Goal: Register for event/course: Sign up to attend an event or enroll in a course

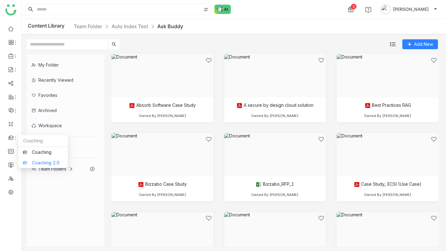
click at [33, 163] on link "Coaching 2.0" at bounding box center [43, 163] width 40 height 4
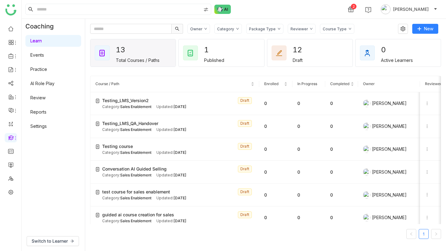
click at [41, 84] on link "AI Role Play" at bounding box center [42, 83] width 24 height 5
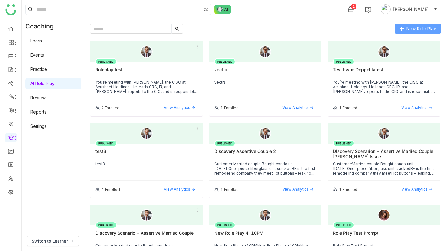
click at [409, 29] on span "New Role Play" at bounding box center [421, 28] width 30 height 7
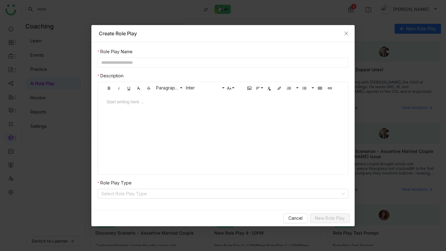
click at [157, 61] on input "text" at bounding box center [223, 63] width 251 height 10
type input "*****"
click at [166, 115] on div at bounding box center [222, 108] width 245 height 19
click at [138, 120] on div "Start writing here ..." at bounding box center [222, 125] width 245 height 62
click at [162, 102] on div at bounding box center [223, 102] width 233 height 7
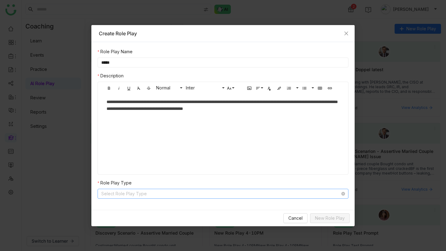
click at [196, 194] on input at bounding box center [220, 193] width 239 height 9
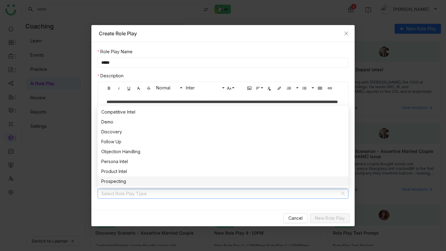
click at [128, 178] on div "Prospecting" at bounding box center [222, 181] width 243 height 7
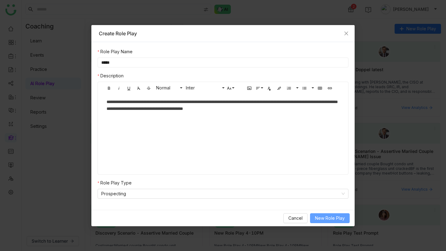
click at [345, 217] on button "New Role Play" at bounding box center [330, 218] width 40 height 10
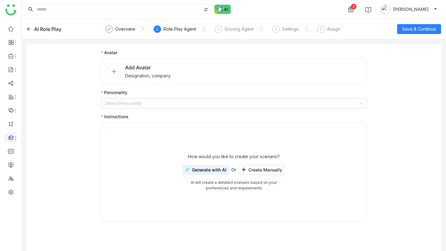
click at [156, 148] on div "How would you like to create your scenario? Generate with AI Or Create Manually…" at bounding box center [233, 172] width 265 height 99
click at [261, 169] on span "Create Manually" at bounding box center [265, 170] width 34 height 5
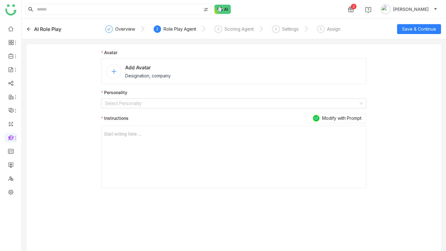
click at [246, 148] on div "Start writing here ..." at bounding box center [234, 157] width 260 height 62
click at [239, 139] on div "Start writing here ..." at bounding box center [234, 157] width 260 height 62
click at [147, 134] on div at bounding box center [234, 134] width 260 height 7
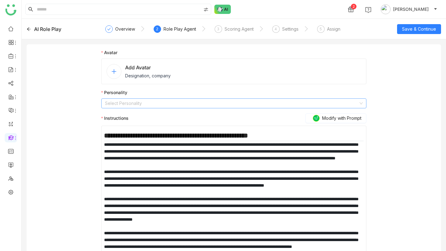
click at [123, 106] on input at bounding box center [231, 103] width 253 height 9
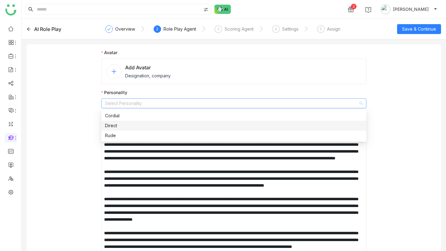
click at [119, 125] on div "Direct" at bounding box center [234, 125] width 258 height 7
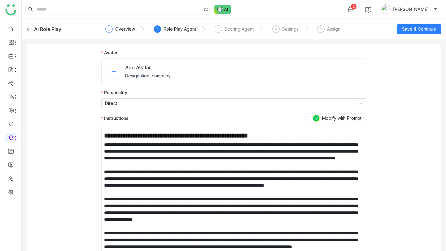
click at [114, 68] on nz-avatar at bounding box center [114, 71] width 15 height 15
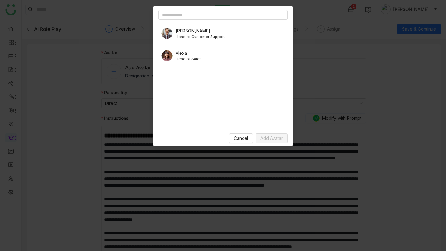
click at [203, 37] on span "Head of Customer Support" at bounding box center [200, 37] width 49 height 6
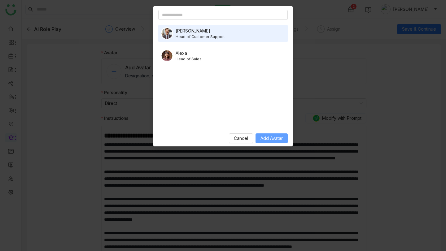
click at [276, 140] on span "Add Avatar" at bounding box center [272, 138] width 22 height 7
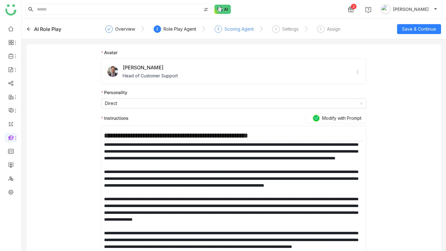
click at [231, 29] on div "Scoring Agent" at bounding box center [239, 28] width 29 height 7
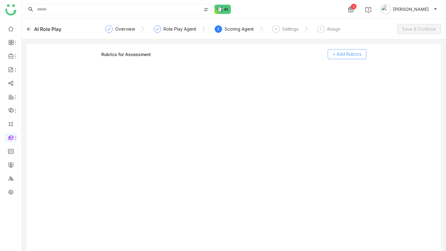
click at [353, 53] on span "+ Add Rubrics" at bounding box center [347, 54] width 29 height 7
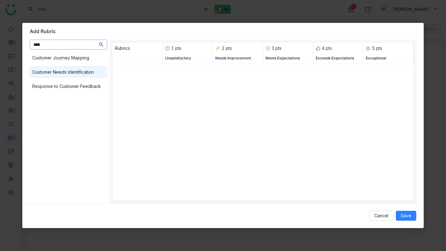
type input "****"
click at [77, 72] on div "Customer Needs Identification" at bounding box center [63, 72] width 62 height 7
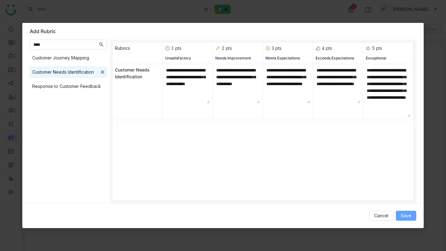
click at [408, 216] on span "Save" at bounding box center [406, 216] width 11 height 7
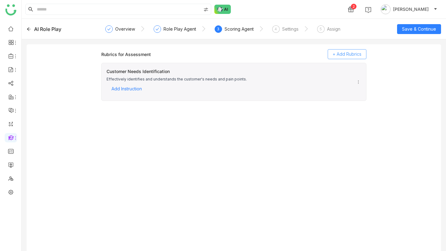
click at [341, 51] on span "+ Add Rubrics" at bounding box center [347, 54] width 29 height 7
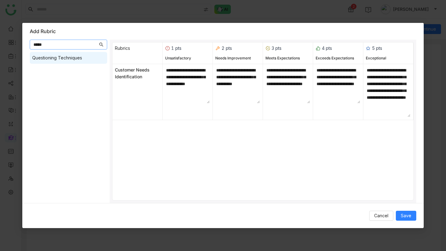
type input "*****"
click at [73, 59] on div "Questioning Techniques" at bounding box center [57, 58] width 50 height 7
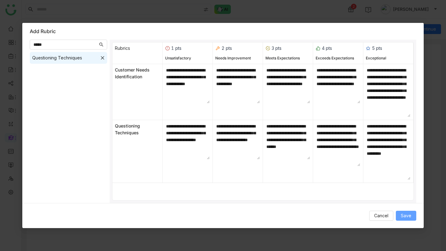
click at [405, 214] on span "Save" at bounding box center [406, 216] width 11 height 7
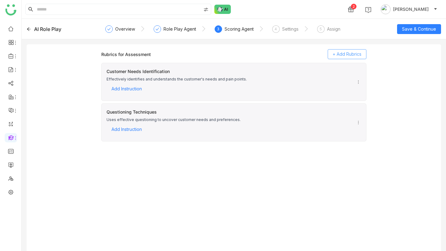
click at [352, 50] on button "+ Add Rubrics" at bounding box center [347, 54] width 39 height 10
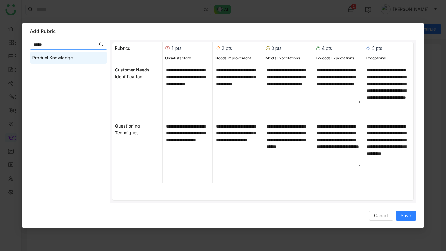
type input "*****"
click at [81, 55] on div "Product Knowledge" at bounding box center [68, 58] width 77 height 12
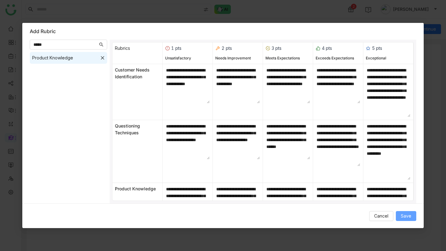
click at [404, 211] on button "Save" at bounding box center [406, 216] width 20 height 10
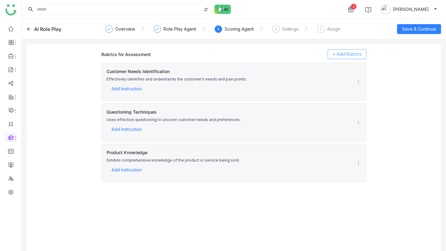
click at [342, 51] on span "+ Add Rubrics" at bounding box center [347, 54] width 29 height 7
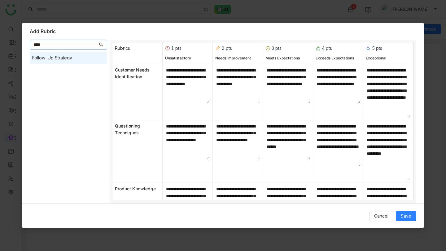
type input "****"
click at [93, 53] on div "Follow-Up Strategy" at bounding box center [68, 58] width 77 height 12
click at [414, 215] on button "Save" at bounding box center [406, 216] width 20 height 10
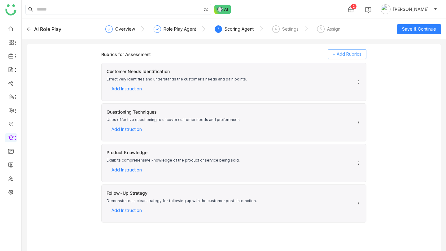
click at [339, 53] on span "+ Add Rubrics" at bounding box center [347, 54] width 29 height 7
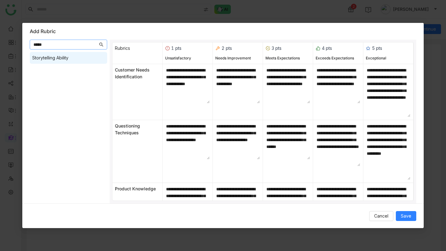
type input "*****"
click at [70, 52] on div "Storytelling Ability" at bounding box center [68, 58] width 77 height 12
click at [403, 214] on span "Save" at bounding box center [406, 216] width 11 height 7
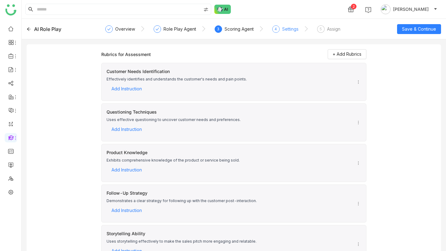
click at [286, 29] on div "Settings" at bounding box center [290, 28] width 16 height 7
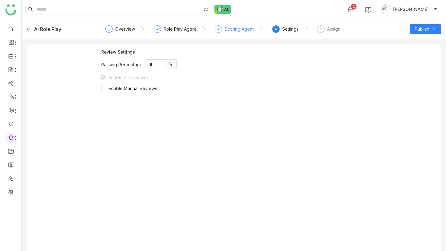
click at [233, 30] on div "Scoring Agent" at bounding box center [239, 28] width 29 height 7
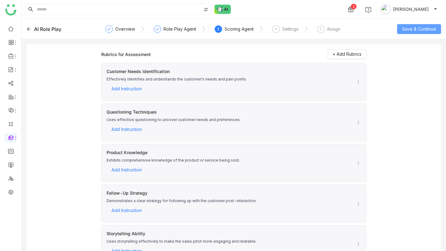
click at [409, 26] on span "Save & Continue" at bounding box center [419, 29] width 34 height 7
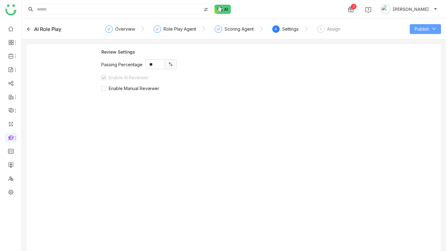
click at [421, 29] on span "Publish" at bounding box center [422, 29] width 15 height 7
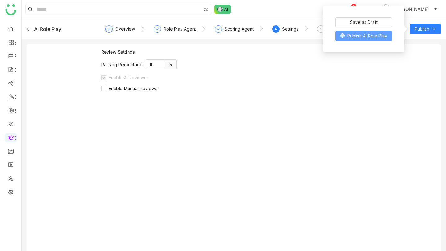
click at [370, 35] on span "Publish AI Role Play" at bounding box center [367, 36] width 40 height 7
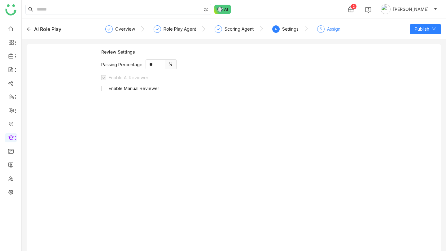
click at [324, 30] on div "5 Assign" at bounding box center [328, 30] width 23 height 11
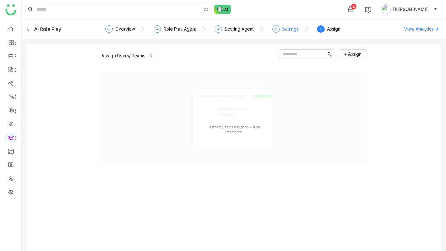
click at [292, 29] on div "Settings" at bounding box center [290, 28] width 16 height 7
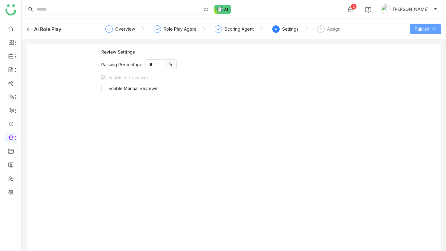
click at [415, 31] on span "Publish" at bounding box center [422, 29] width 15 height 7
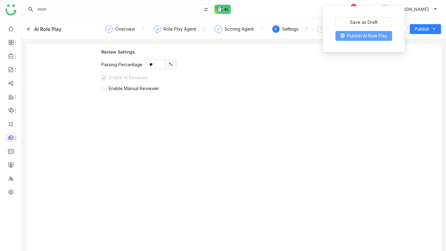
click at [367, 34] on span "Publish AI Role Play" at bounding box center [367, 36] width 40 height 7
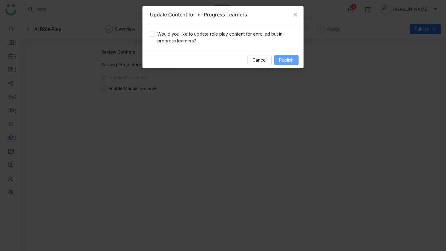
click at [286, 59] on span "Publish" at bounding box center [286, 60] width 15 height 7
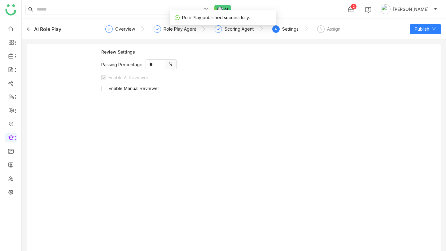
click at [47, 28] on div "AI Role Play" at bounding box center [47, 28] width 27 height 7
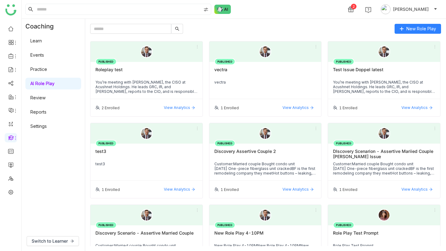
click at [146, 75] on div "Roleplay test" at bounding box center [146, 72] width 102 height 11
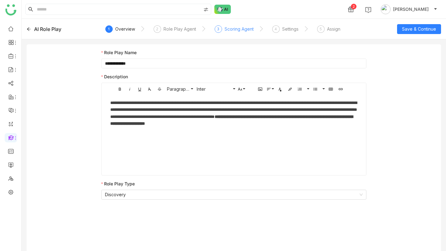
click at [226, 29] on div "Scoring Agent" at bounding box center [239, 28] width 29 height 7
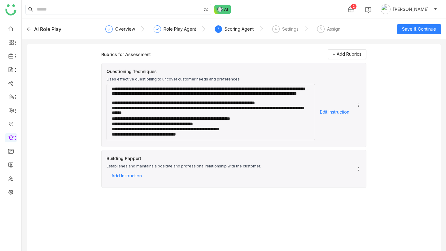
click at [31, 28] on div "AI Role Play" at bounding box center [68, 28] width 82 height 7
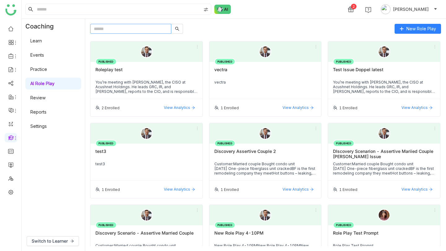
click at [149, 28] on input "text" at bounding box center [130, 29] width 81 height 10
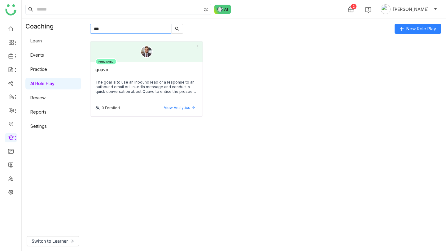
type input "***"
click at [127, 88] on div "The goal is to use an inbound lead or a response to an outbound email or Linked…" at bounding box center [146, 87] width 102 height 14
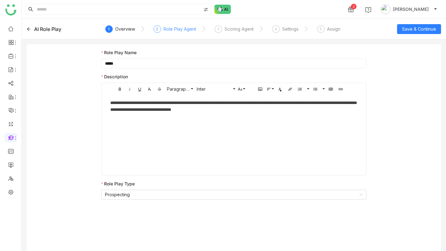
click at [176, 32] on div "Role Play Agent" at bounding box center [180, 28] width 33 height 7
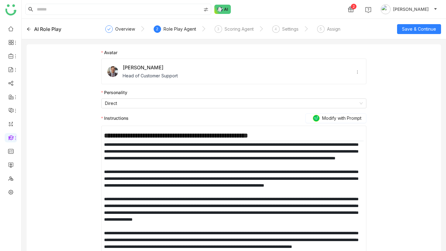
click at [57, 27] on div "AI Role Play" at bounding box center [47, 28] width 27 height 7
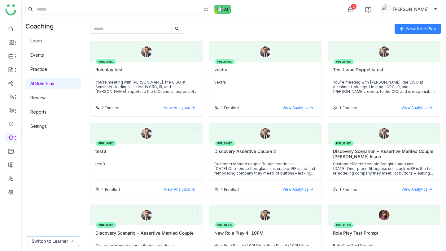
click at [52, 240] on span "Switch to Learner" at bounding box center [50, 241] width 36 height 7
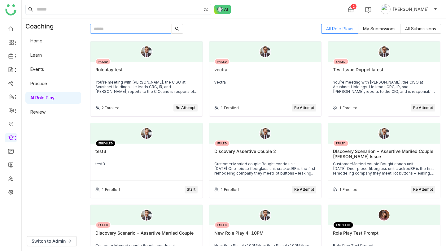
click at [145, 29] on input "text" at bounding box center [130, 29] width 81 height 10
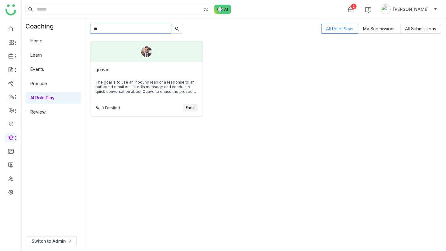
type input "**"
click at [144, 83] on div "The goal is to use an inbound lead or a response to an outbound email or Linked…" at bounding box center [146, 87] width 102 height 14
click at [187, 97] on div "quavo The goal is to use an inbound lead or a response to an outbound email or …" at bounding box center [146, 80] width 112 height 37
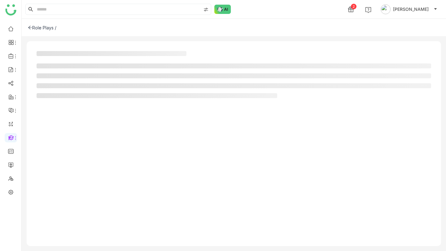
click at [192, 106] on nz-skeleton at bounding box center [234, 76] width 414 height 70
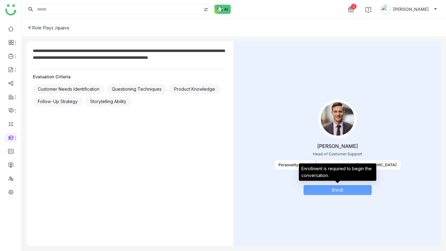
click at [327, 187] on button "Enroll" at bounding box center [338, 190] width 68 height 10
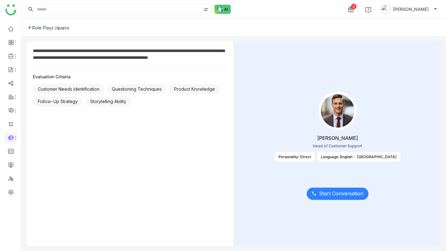
click at [343, 192] on span "Start Conversation" at bounding box center [341, 194] width 44 height 8
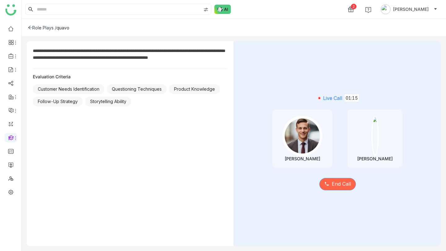
click at [345, 186] on span "End Call" at bounding box center [341, 184] width 19 height 8
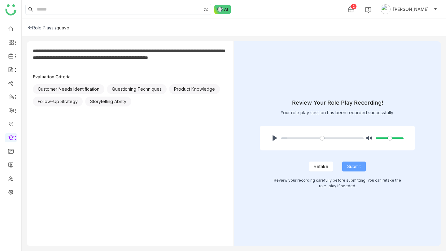
click at [357, 169] on span "Submit" at bounding box center [354, 166] width 14 height 7
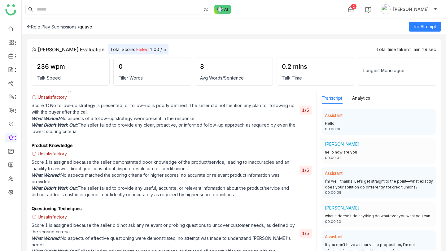
scroll to position [325, 0]
